Goal: Transaction & Acquisition: Purchase product/service

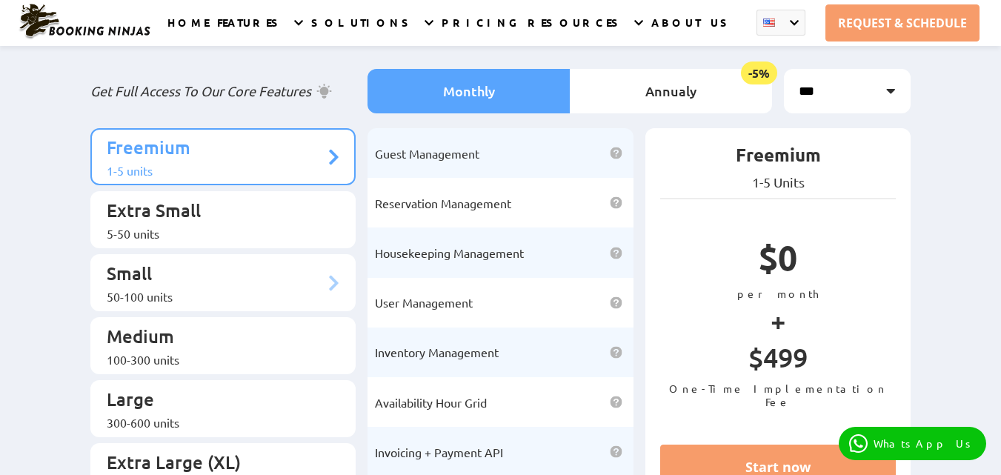
scroll to position [74, 0]
click at [234, 213] on p "Extra Small" at bounding box center [216, 212] width 218 height 27
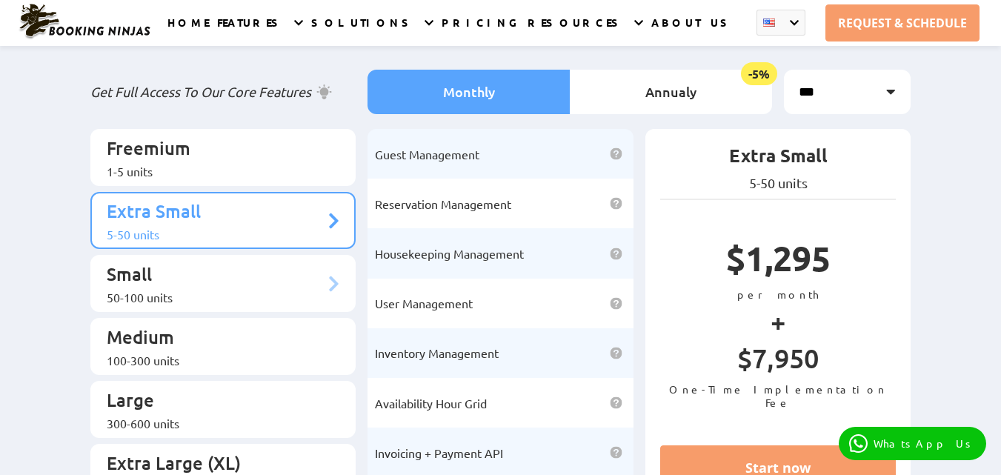
click at [288, 273] on p "Small" at bounding box center [216, 275] width 218 height 27
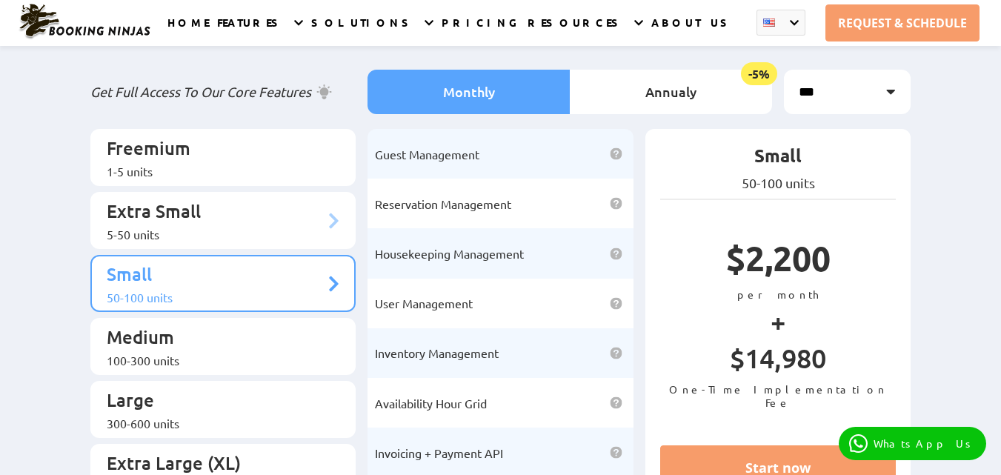
click at [257, 227] on div "5-50 units" at bounding box center [216, 234] width 218 height 15
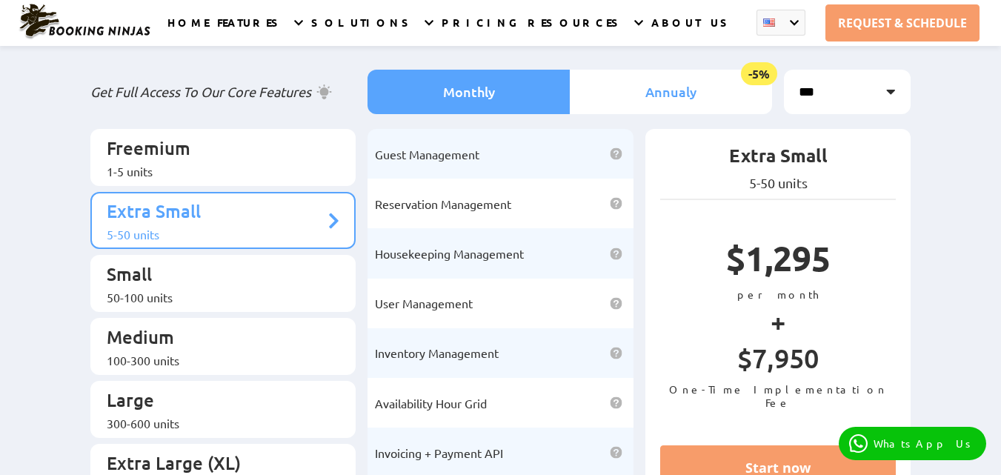
click at [709, 101] on li "Annualy -5%" at bounding box center [671, 92] width 202 height 44
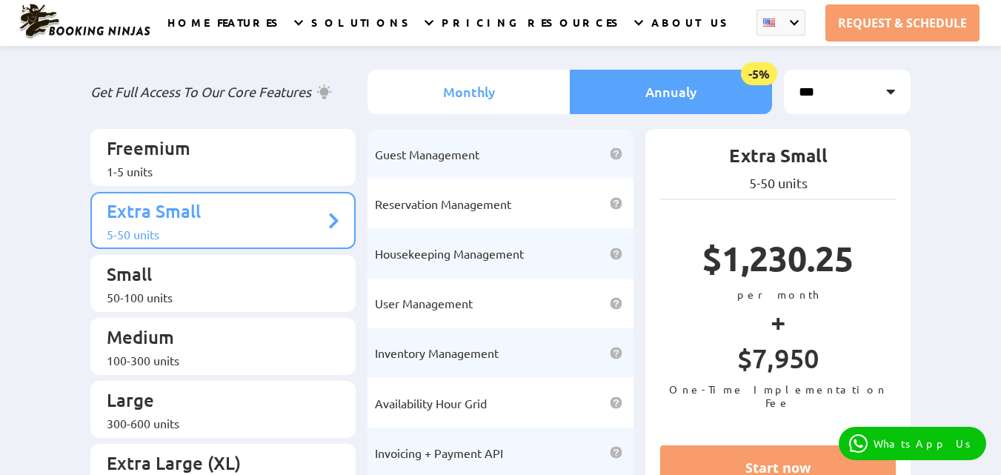
click at [547, 101] on li "Monthly" at bounding box center [468, 92] width 202 height 44
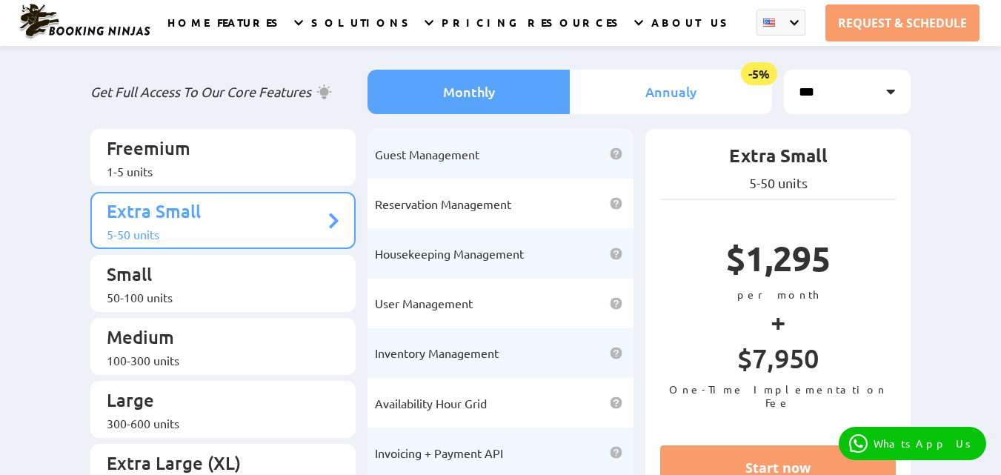
click at [642, 84] on li "Annualy -5%" at bounding box center [671, 92] width 202 height 44
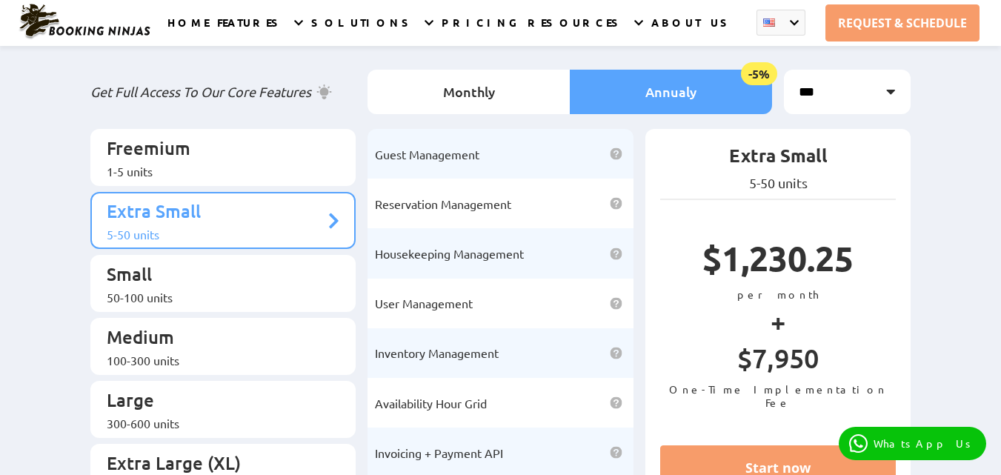
click at [842, 104] on select "*** *** *** *** ***" at bounding box center [847, 92] width 127 height 44
click at [133, 290] on div "50-100 units" at bounding box center [216, 297] width 218 height 15
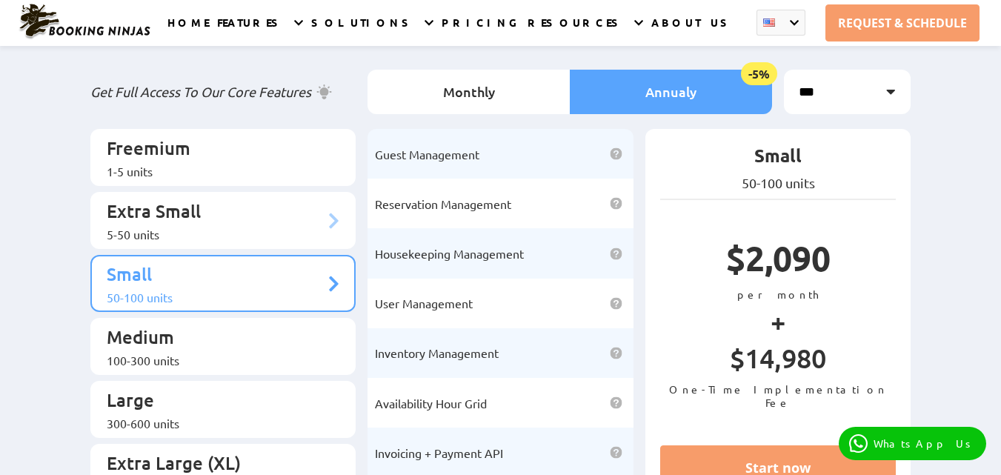
click at [202, 206] on p "Extra Small" at bounding box center [216, 212] width 218 height 27
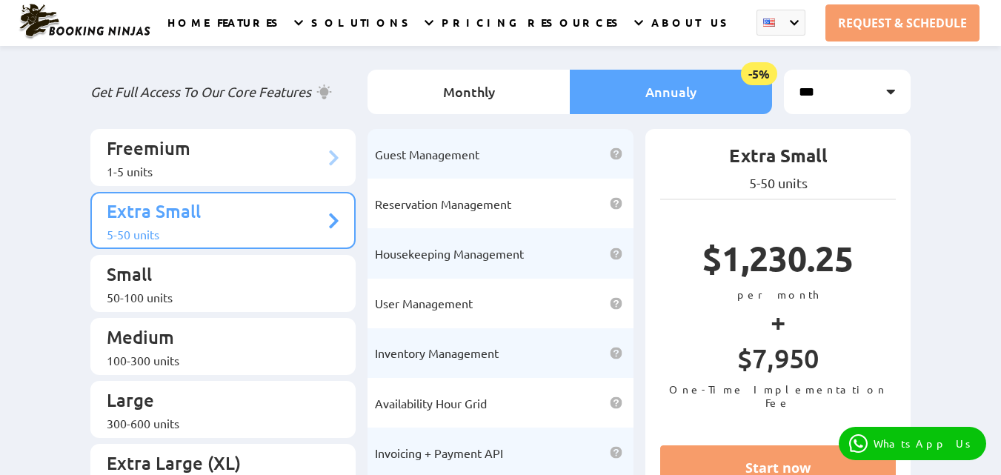
click at [196, 165] on div "1-5 units" at bounding box center [216, 171] width 218 height 15
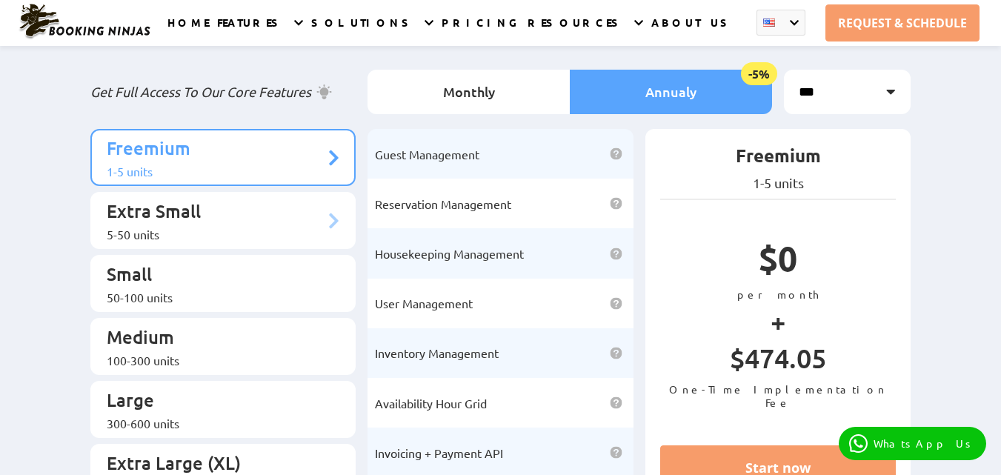
click at [198, 210] on p "Extra Small" at bounding box center [216, 212] width 218 height 27
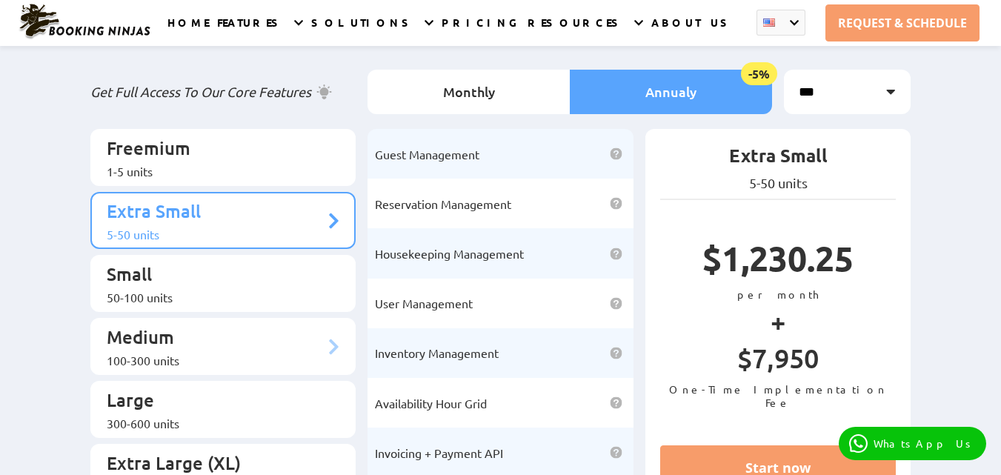
click at [156, 353] on div "100-300 units" at bounding box center [216, 360] width 218 height 15
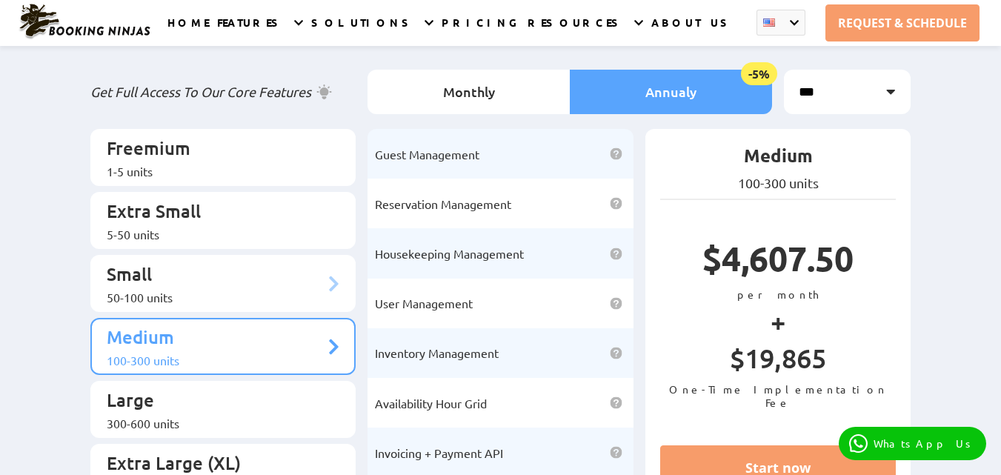
click at [180, 290] on div "50-100 units" at bounding box center [216, 297] width 218 height 15
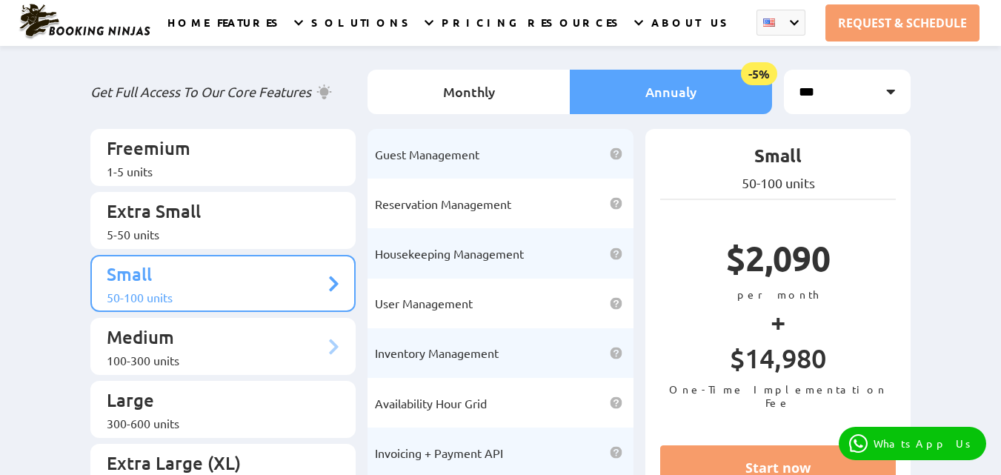
click at [197, 325] on p "Medium" at bounding box center [216, 338] width 218 height 27
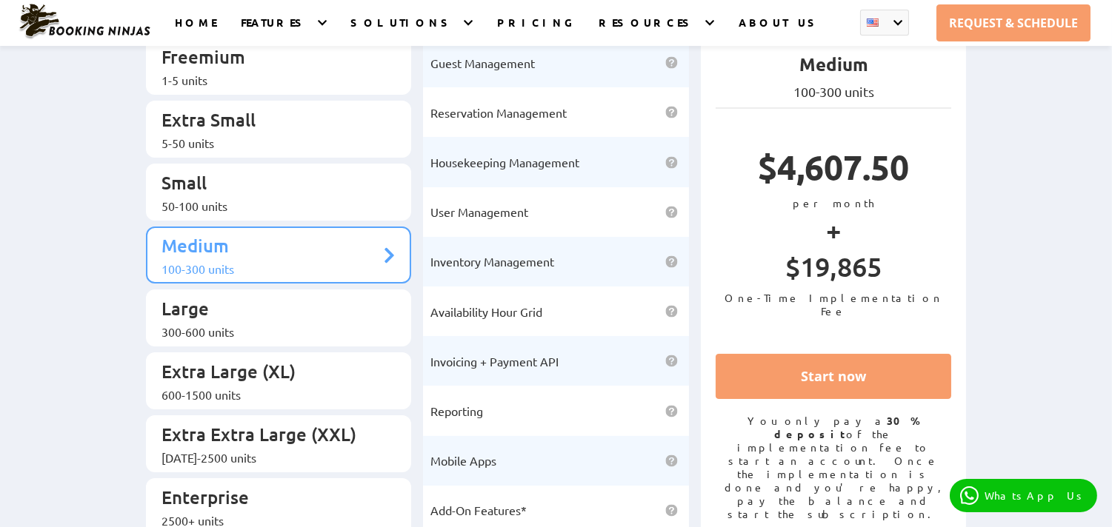
scroll to position [139, 0]
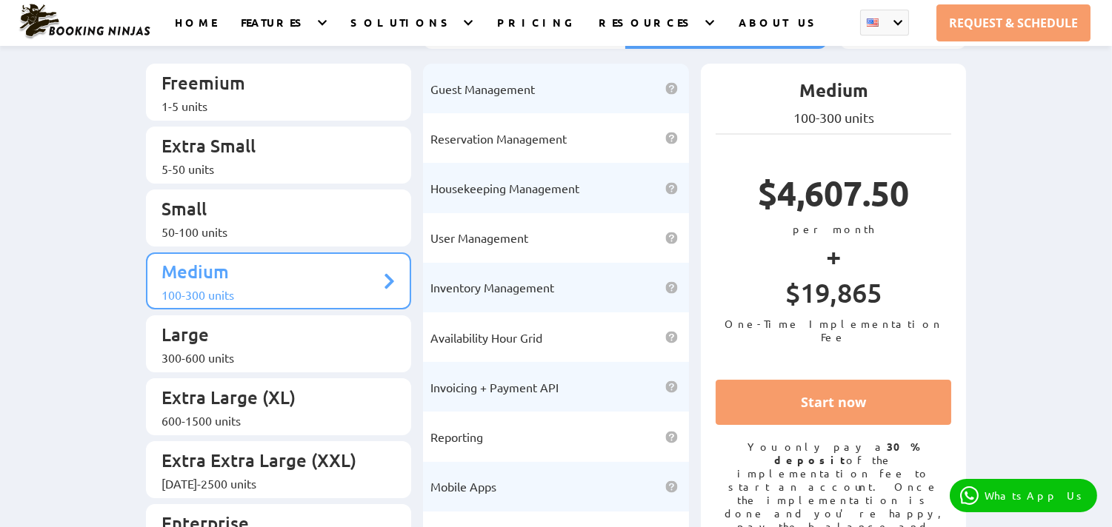
click at [56, 227] on div "Booking Ninjas Pricing: Simple, Transparent, Effective Get Full Access To Our C…" at bounding box center [556, 252] width 1112 height 693
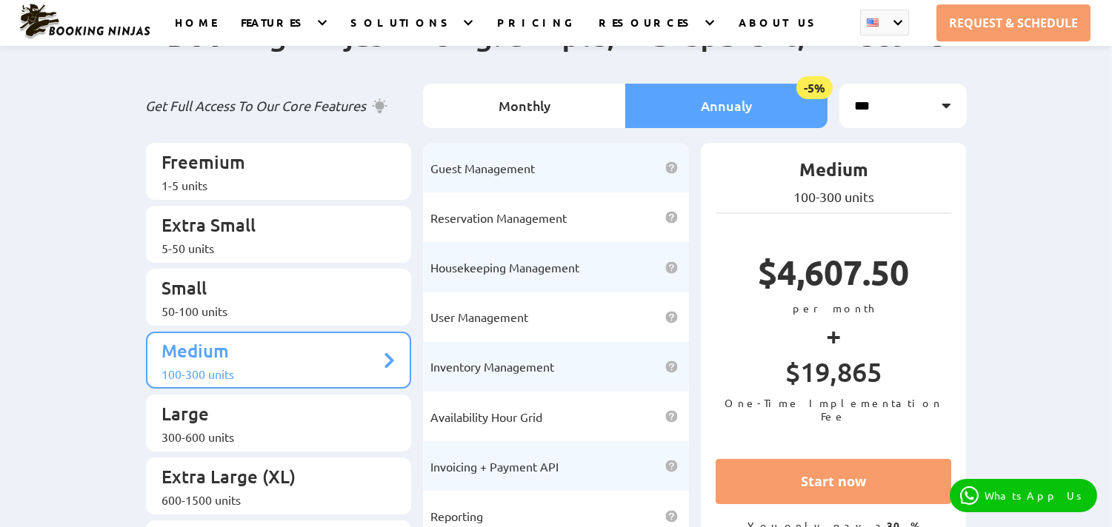
scroll to position [57, 0]
